Goal: Find specific page/section: Find specific page/section

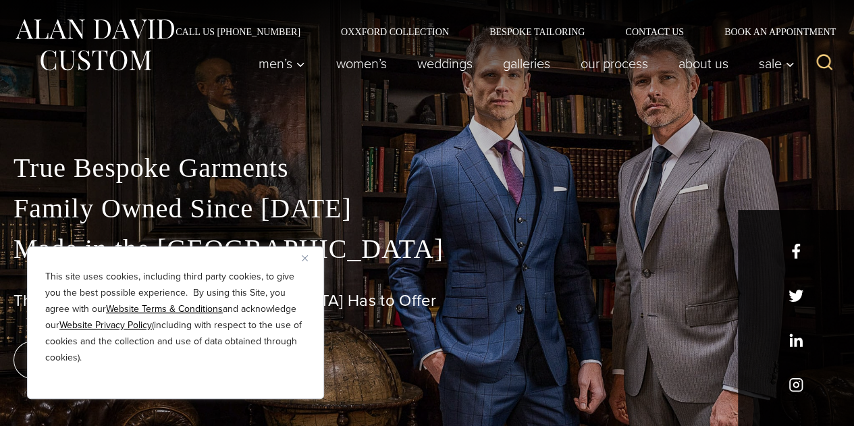
click at [305, 252] on button "Close" at bounding box center [310, 258] width 16 height 16
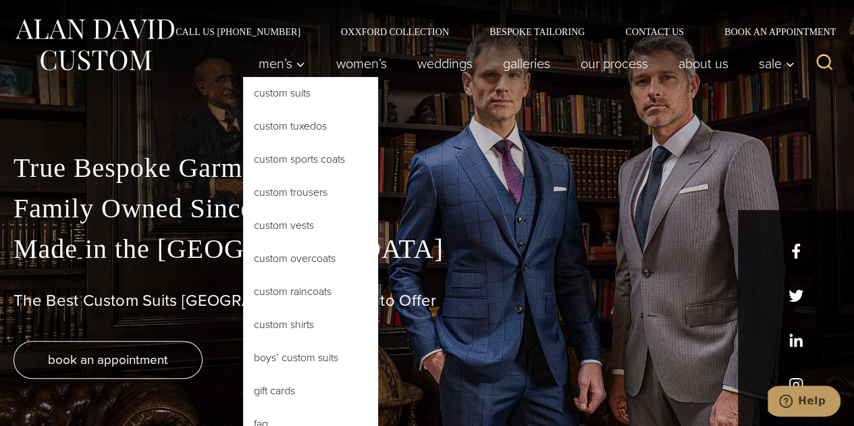
click at [277, 68] on button "Men’s\a\9\9\9\9 sub menu toggle" at bounding box center [282, 63] width 78 height 27
click at [278, 97] on link "Custom Suits" at bounding box center [310, 93] width 135 height 32
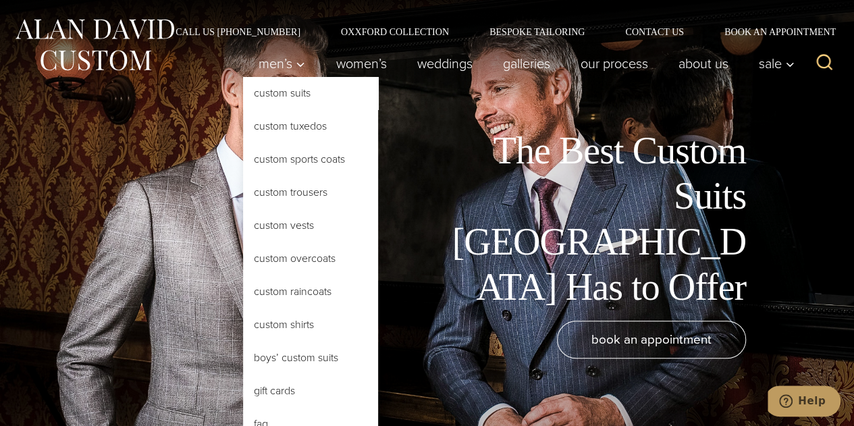
click at [300, 331] on link "Custom Shirts" at bounding box center [310, 325] width 135 height 32
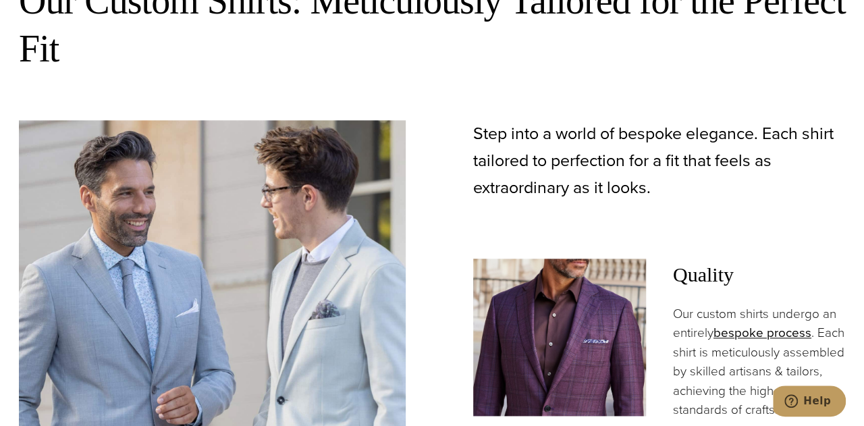
scroll to position [810, 0]
